Goal: Transaction & Acquisition: Purchase product/service

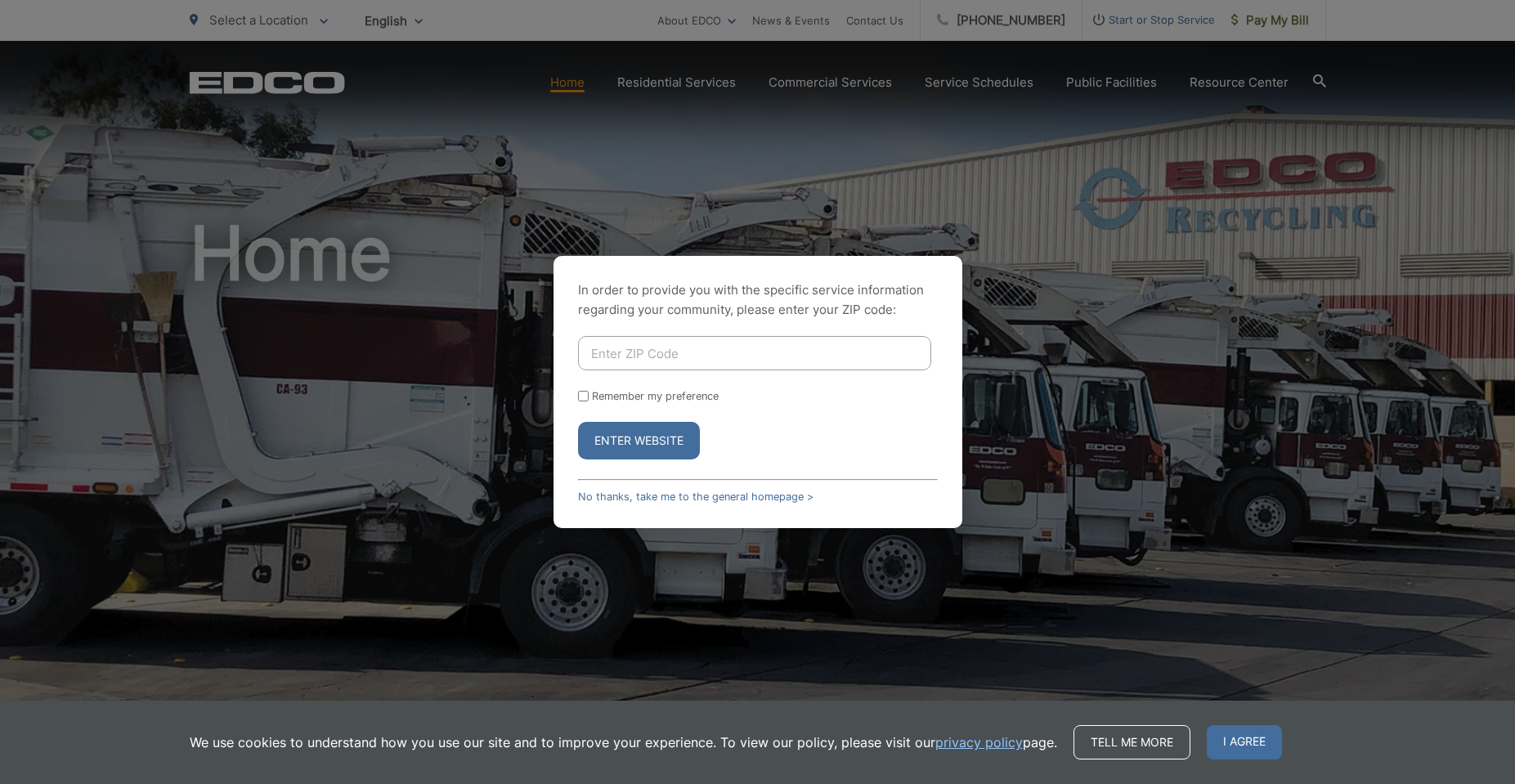
click at [693, 353] on input "Enter ZIP Code" at bounding box center [755, 353] width 354 height 35
type input "92083"
click at [654, 426] on button "Enter Website" at bounding box center [639, 441] width 122 height 37
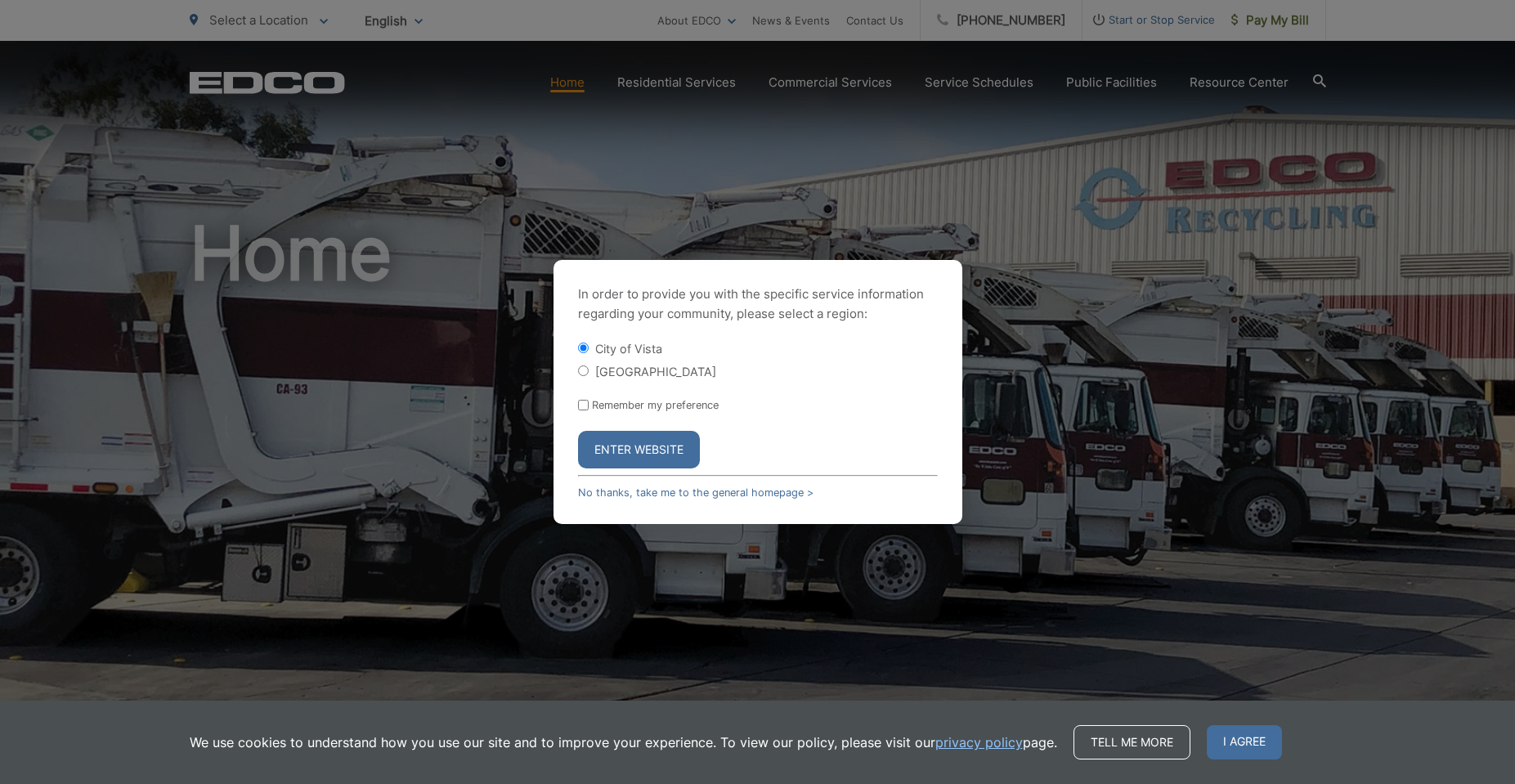
click at [630, 451] on button "Enter Website" at bounding box center [639, 449] width 122 height 37
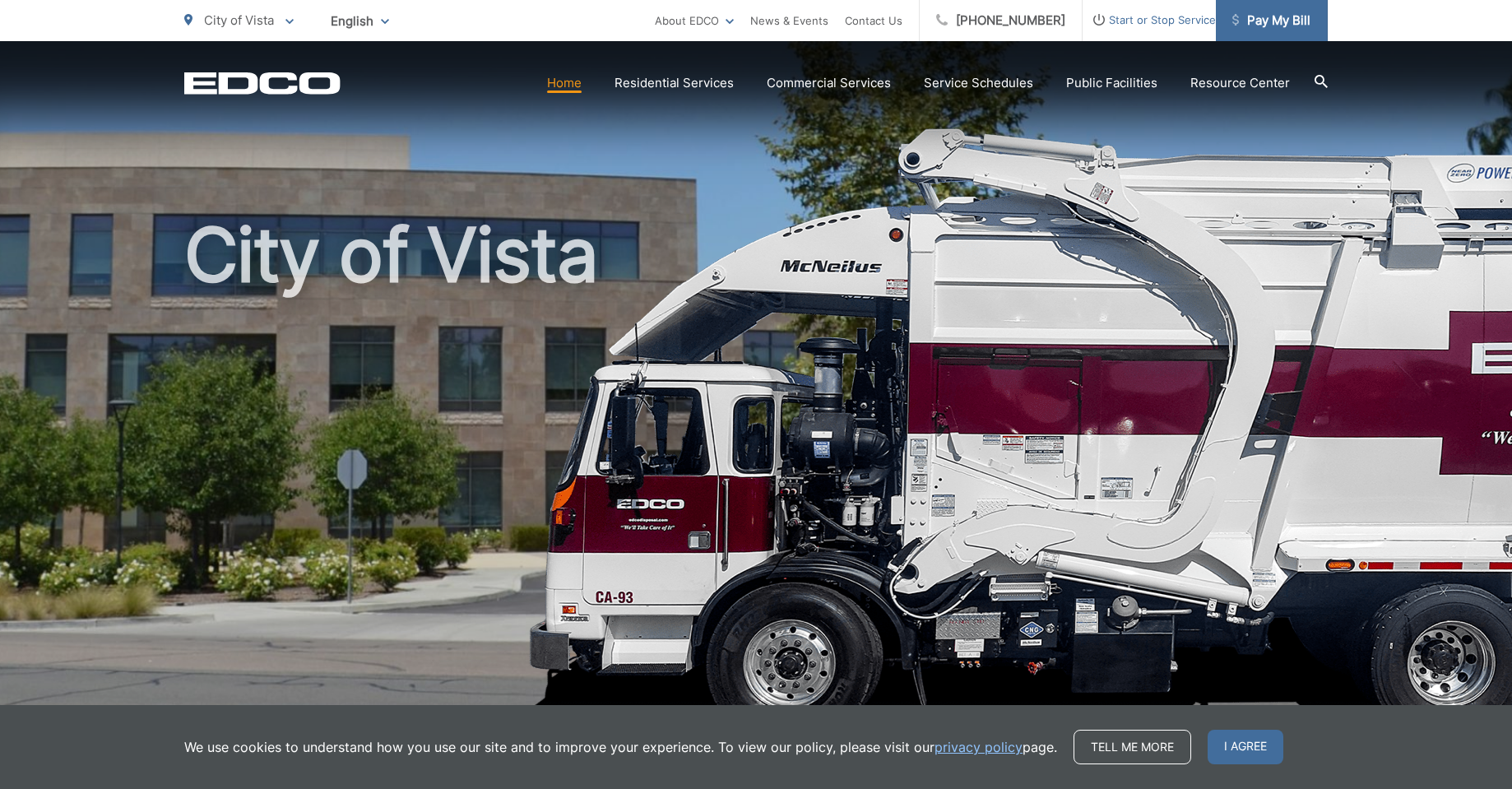
click at [1277, 17] on span "Pay My Bill" at bounding box center [1272, 20] width 78 height 20
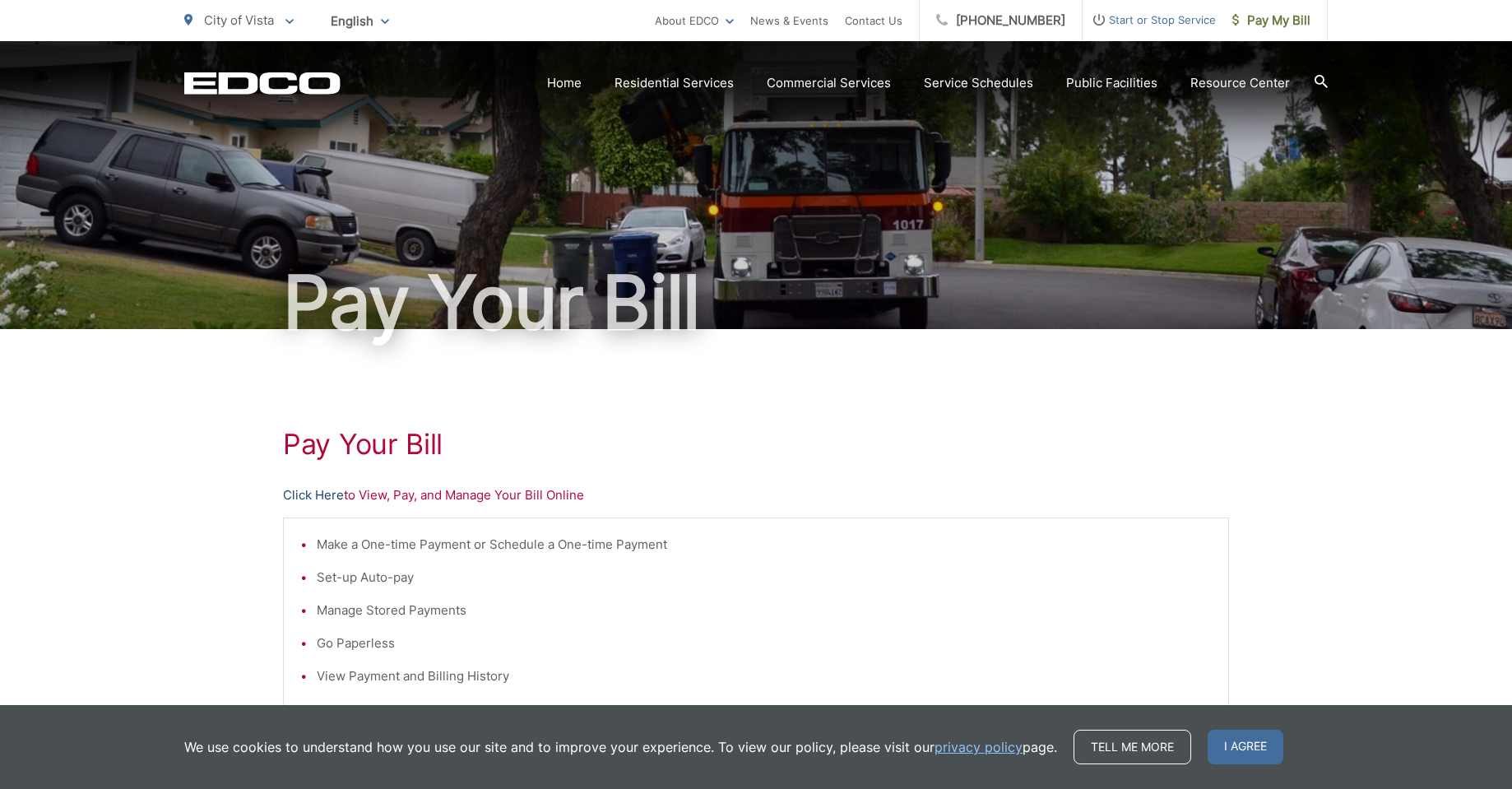
click at [316, 497] on link "Click Here" at bounding box center [313, 495] width 61 height 20
